Goal: Task Accomplishment & Management: Manage account settings

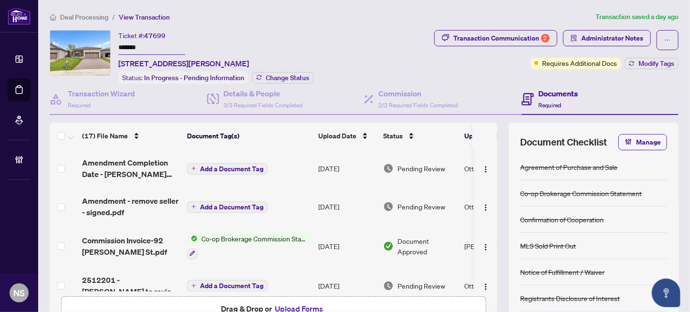
click at [122, 45] on input "*******" at bounding box center [151, 48] width 67 height 14
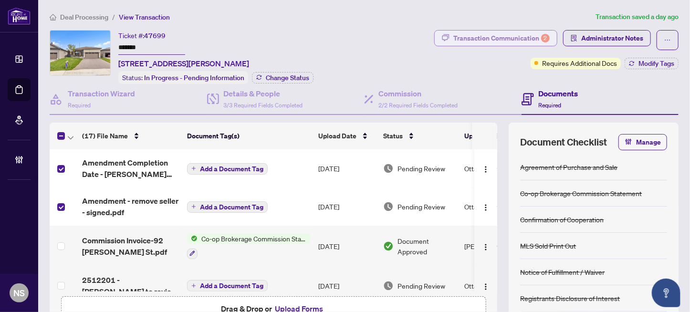
click at [494, 39] on div "Transaction Communication 2" at bounding box center [501, 38] width 96 height 15
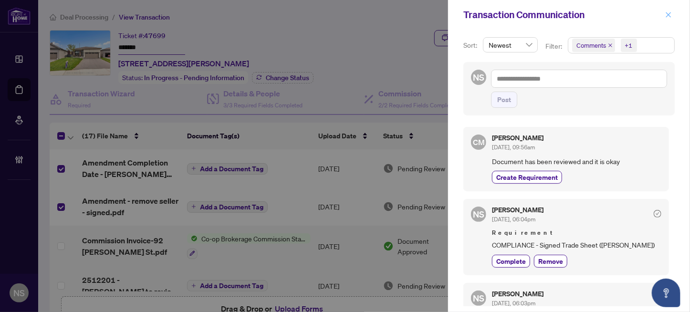
drag, startPoint x: 668, startPoint y: 12, endPoint x: 689, endPoint y: 21, distance: 22.9
click at [669, 12] on icon "close" at bounding box center [668, 14] width 7 height 7
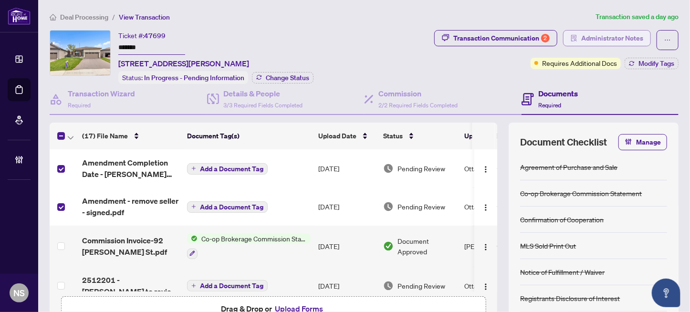
click at [620, 34] on span "Administrator Notes" at bounding box center [612, 38] width 62 height 15
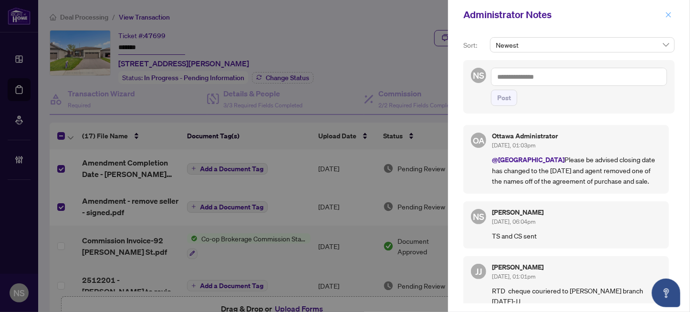
click at [666, 15] on icon "close" at bounding box center [668, 14] width 7 height 7
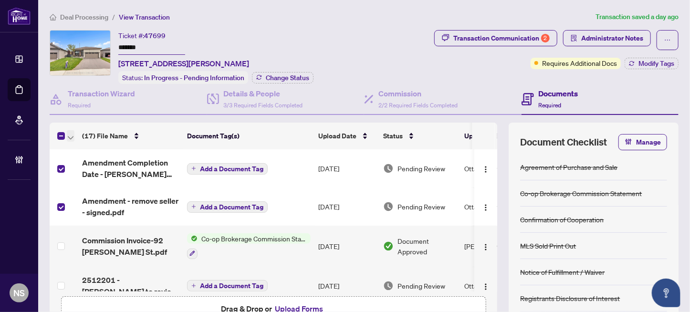
click at [70, 132] on span "button" at bounding box center [71, 136] width 6 height 11
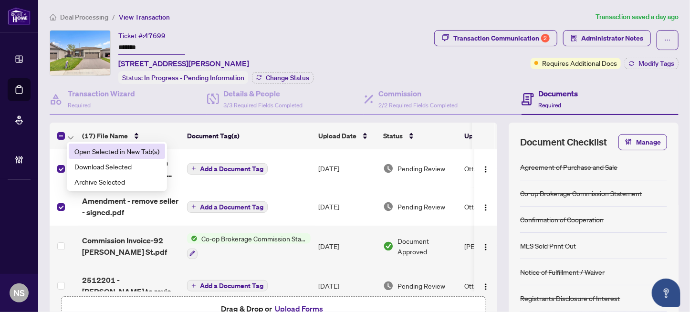
click at [87, 150] on span "Open Selected in New Tab(s)" at bounding box center [116, 151] width 85 height 11
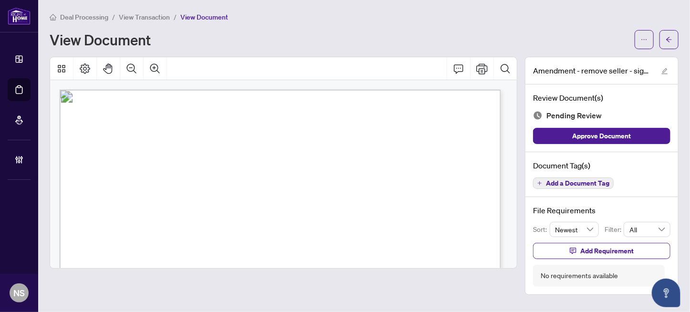
click at [588, 180] on span "Add a Document Tag" at bounding box center [577, 183] width 63 height 7
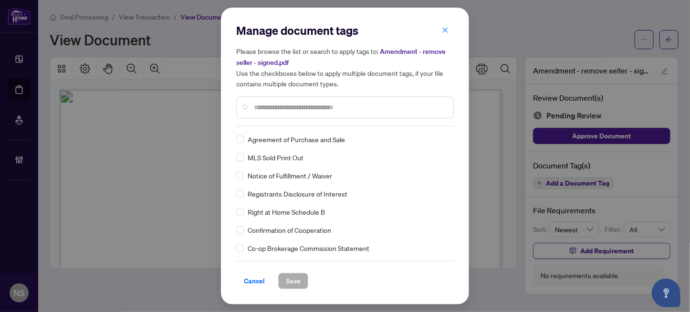
click at [268, 109] on input "text" at bounding box center [350, 107] width 192 height 11
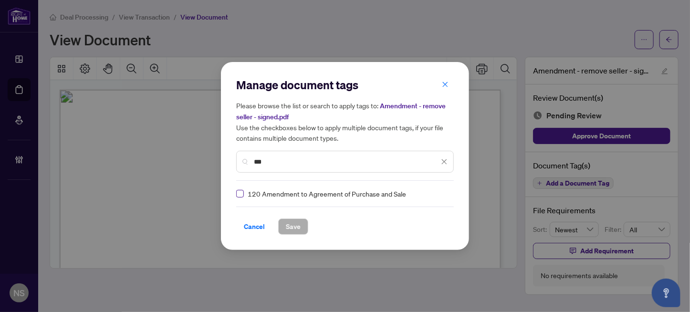
type input "***"
click at [442, 194] on icon at bounding box center [445, 194] width 6 height 4
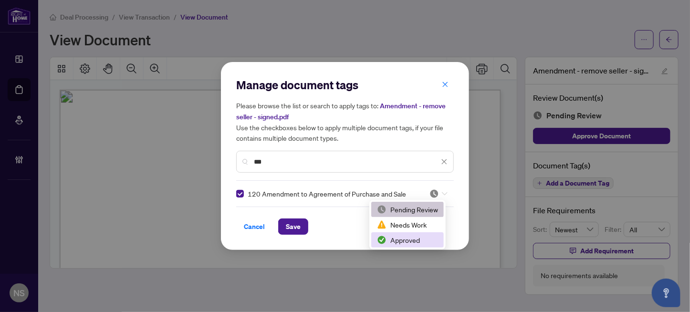
drag, startPoint x: 412, startPoint y: 234, endPoint x: 335, endPoint y: 235, distance: 77.8
click at [412, 235] on div "Approved" at bounding box center [407, 239] width 73 height 15
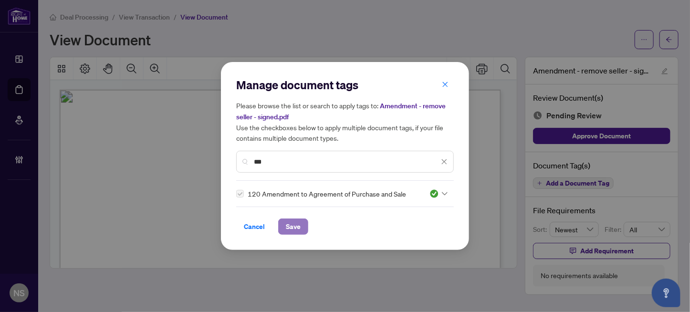
click at [293, 226] on span "Save" at bounding box center [293, 226] width 15 height 15
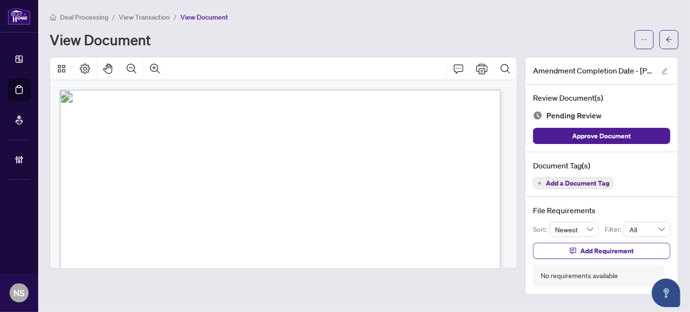
click at [564, 182] on span "Add a Document Tag" at bounding box center [577, 183] width 63 height 7
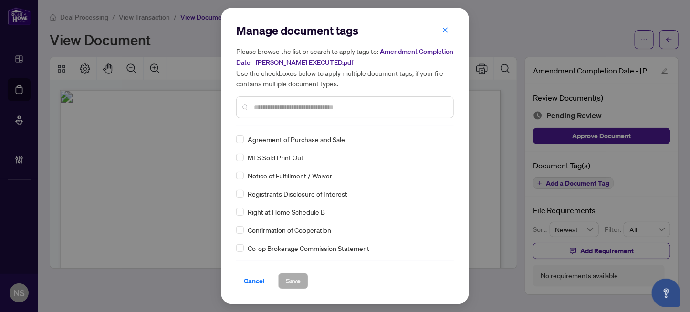
click at [271, 113] on div at bounding box center [345, 107] width 218 height 22
click at [287, 103] on input "text" at bounding box center [350, 107] width 192 height 11
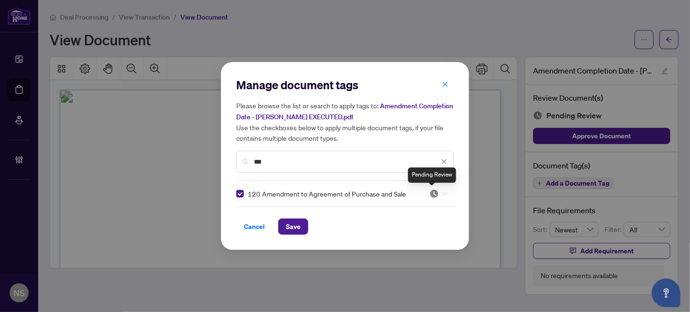
drag, startPoint x: 435, startPoint y: 191, endPoint x: 439, endPoint y: 213, distance: 22.4
click at [435, 192] on img at bounding box center [435, 194] width 10 height 10
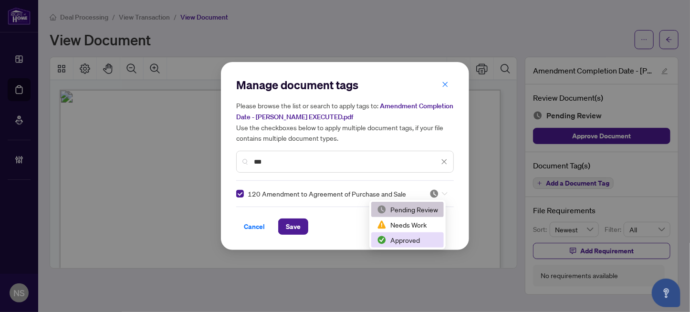
click at [413, 240] on div "Approved" at bounding box center [407, 240] width 61 height 11
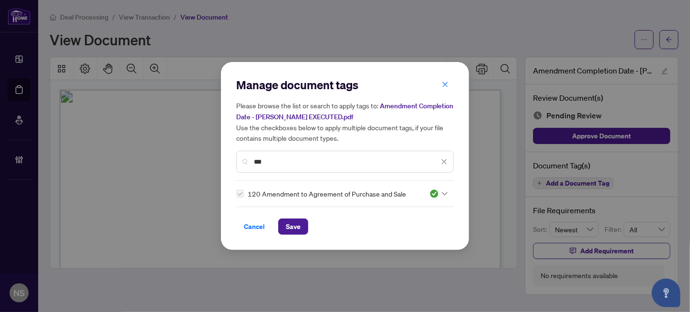
drag, startPoint x: 270, startPoint y: 163, endPoint x: 201, endPoint y: 158, distance: 69.0
click at [201, 158] on div "Manage document tags Please browse the list or search to apply tags to: Amendme…" at bounding box center [345, 156] width 690 height 312
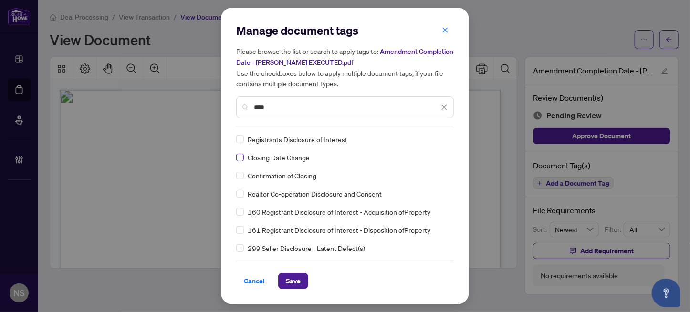
type input "****"
click at [436, 136] on img at bounding box center [435, 140] width 10 height 10
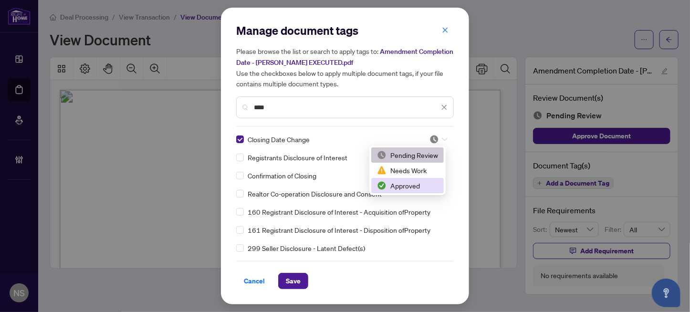
click at [398, 182] on div "Approved" at bounding box center [407, 185] width 61 height 11
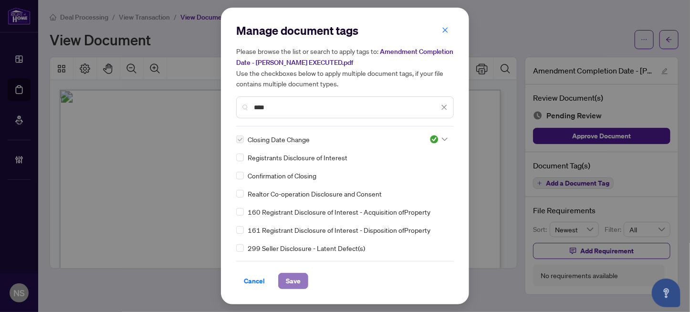
click at [293, 278] on span "Save" at bounding box center [293, 280] width 15 height 15
